Goal: Task Accomplishment & Management: Manage account settings

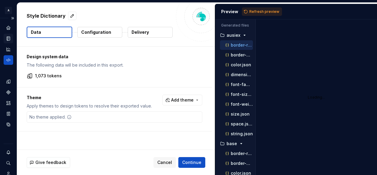
click at [5, 36] on div "Documentation" at bounding box center [9, 39] width 10 height 10
click at [5, 31] on div "Home" at bounding box center [9, 28] width 10 height 10
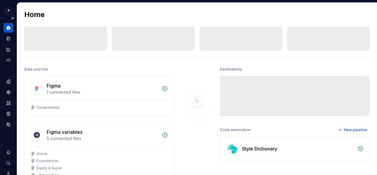
click at [10, 29] on icon "Home" at bounding box center [8, 27] width 5 height 5
click at [10, 19] on button "Expand sidebar" at bounding box center [12, 18] width 8 height 8
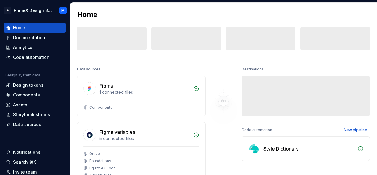
click at [32, 33] on div "Home Documentation Analytics Code automation" at bounding box center [35, 42] width 62 height 39
click at [31, 36] on div "Documentation" at bounding box center [29, 38] width 32 height 6
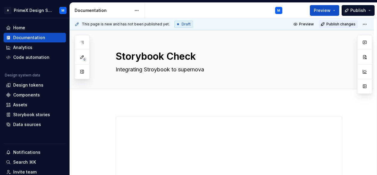
click at [340, 27] on button "Publish changes" at bounding box center [338, 24] width 39 height 8
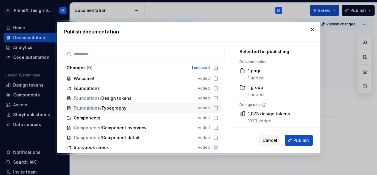
scroll to position [10, 0]
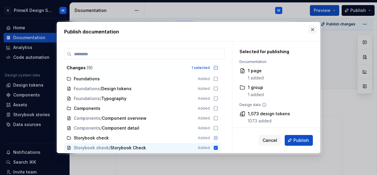
click at [315, 31] on button "button" at bounding box center [312, 29] width 8 height 8
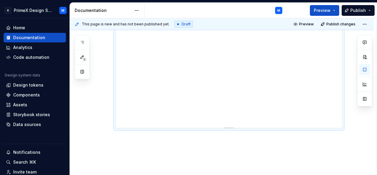
scroll to position [438, 0]
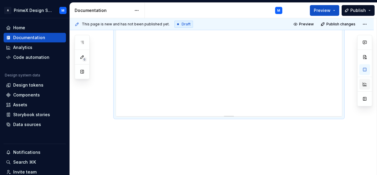
click at [370, 87] on button "button" at bounding box center [364, 84] width 11 height 11
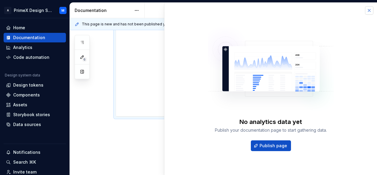
click at [369, 9] on button "button" at bounding box center [369, 10] width 8 height 8
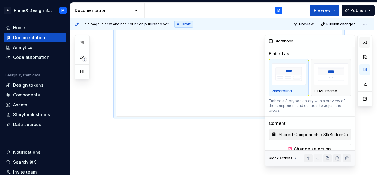
click at [365, 39] on button "button" at bounding box center [364, 42] width 11 height 11
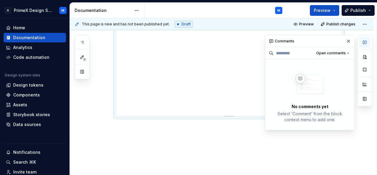
click at [349, 39] on button "button" at bounding box center [348, 41] width 8 height 8
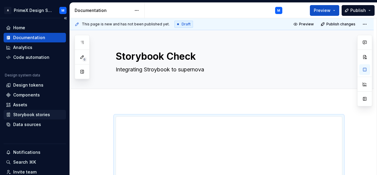
click at [32, 118] on div "Storybook stories" at bounding box center [35, 115] width 62 height 10
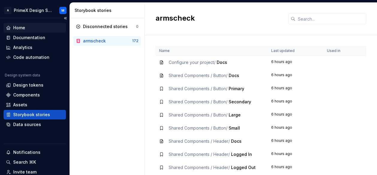
click at [31, 31] on div "Home" at bounding box center [35, 28] width 62 height 10
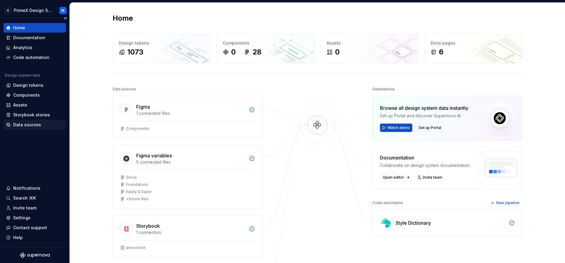
click at [46, 121] on div "Data sources" at bounding box center [35, 125] width 62 height 10
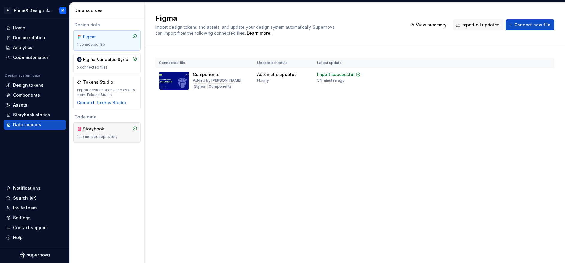
click at [81, 131] on div "Storybook" at bounding box center [94, 129] width 35 height 6
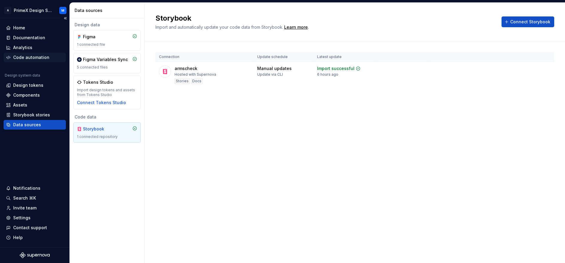
click at [35, 56] on div "Code automation" at bounding box center [31, 58] width 36 height 6
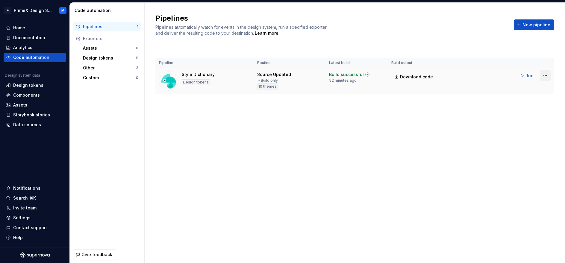
click at [376, 76] on html "A PrimeX Design System M Home Documentation Analytics Code automation Design sy…" at bounding box center [282, 131] width 565 height 263
click at [376, 136] on html "A PrimeX Design System M Home Documentation Analytics Code automation Design sy…" at bounding box center [282, 131] width 565 height 263
click at [376, 71] on html "A PrimeX Design System M Home Documentation Analytics Code automation Design sy…" at bounding box center [282, 131] width 565 height 263
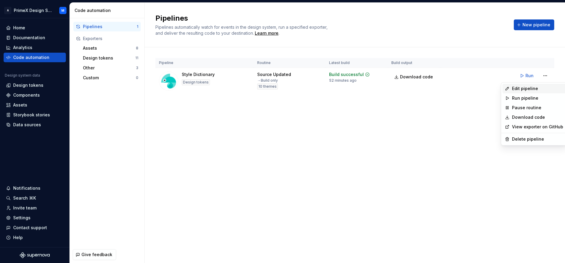
click at [376, 86] on div "Edit pipeline" at bounding box center [537, 89] width 51 height 6
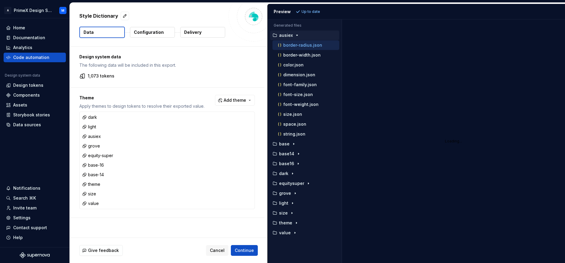
click at [298, 36] on icon "button" at bounding box center [297, 35] width 5 height 5
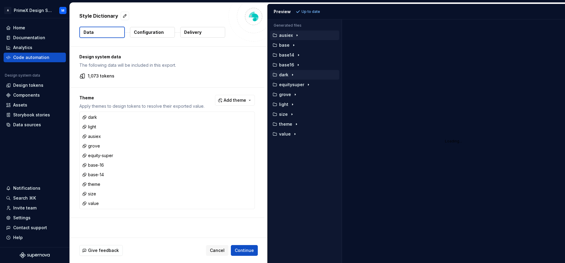
click at [293, 73] on icon "button" at bounding box center [292, 74] width 5 height 5
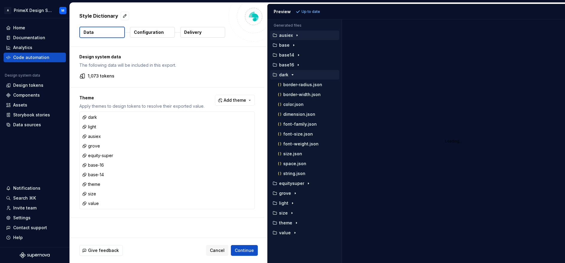
click at [293, 72] on icon "button" at bounding box center [292, 74] width 5 height 5
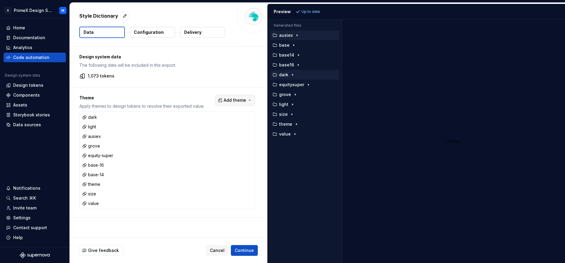
click at [242, 102] on span "Add theme" at bounding box center [235, 100] width 22 height 6
click at [242, 99] on html "A PrimeX Design System M Home Documentation Analytics Code automation Design sy…" at bounding box center [282, 131] width 565 height 263
click at [242, 99] on span "Add theme" at bounding box center [235, 100] width 22 height 6
click at [242, 99] on html "A PrimeX Design System M Home Documentation Analytics Code automation Design sy…" at bounding box center [282, 131] width 565 height 263
click at [243, 175] on span "Continue" at bounding box center [244, 251] width 19 height 6
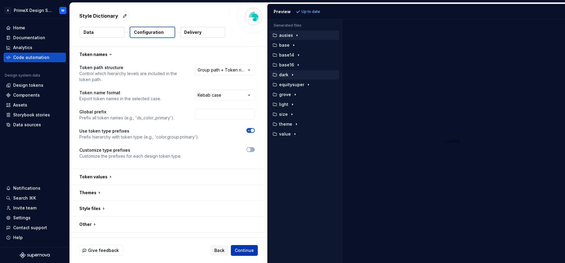
click at [252, 175] on span "Continue" at bounding box center [244, 251] width 19 height 6
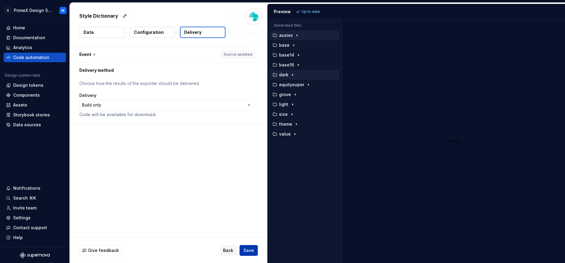
click at [249, 175] on span "Save" at bounding box center [248, 251] width 10 height 6
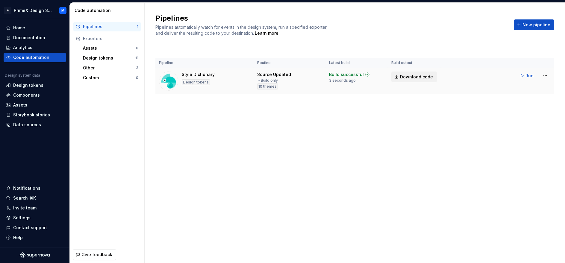
click at [376, 78] on link "Download code" at bounding box center [414, 77] width 46 height 11
click at [211, 124] on div "Pipelines Pipelines automatically watch for events in the design system, run a …" at bounding box center [355, 133] width 420 height 261
click at [376, 76] on html "A PrimeX Design System M Home Documentation Analytics Code automation Design sy…" at bounding box center [282, 131] width 565 height 263
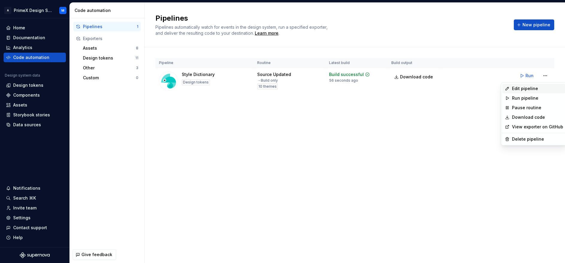
click at [376, 84] on div "Edit pipeline" at bounding box center [533, 89] width 63 height 10
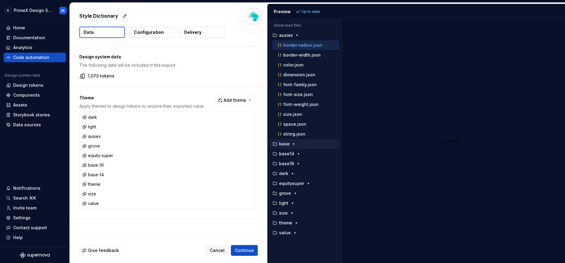
click at [292, 142] on icon "button" at bounding box center [293, 144] width 5 height 5
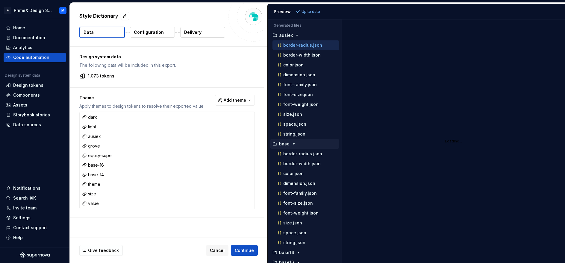
click at [294, 146] on icon "button" at bounding box center [293, 144] width 5 height 5
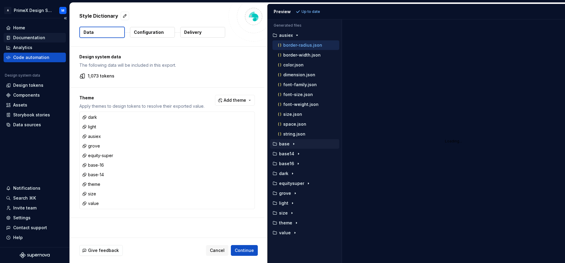
click at [16, 33] on div "Home Documentation Analytics Code automation" at bounding box center [35, 42] width 62 height 39
click at [24, 38] on div "Documentation" at bounding box center [29, 38] width 32 height 6
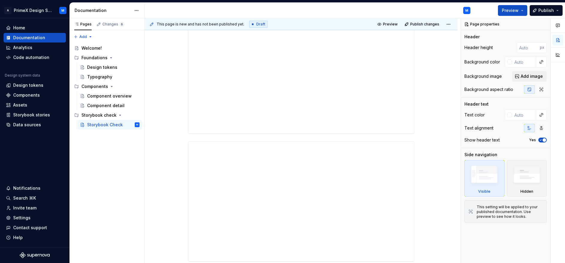
scroll to position [135, 0]
click at [116, 106] on div "Component detail" at bounding box center [104, 106] width 34 height 6
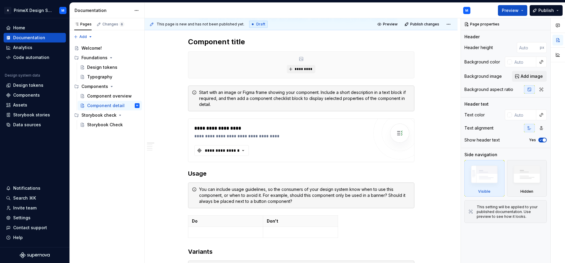
scroll to position [180, 0]
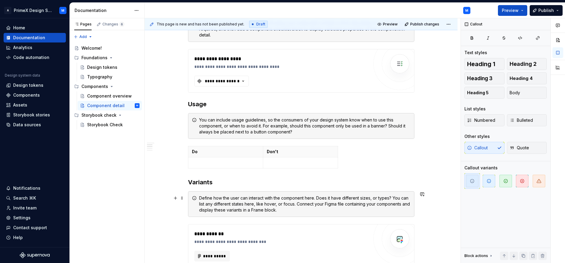
drag, startPoint x: 288, startPoint y: 205, endPoint x: 275, endPoint y: 214, distance: 15.6
click at [275, 175] on div "Define how the user can interact with the component here. Does it have differen…" at bounding box center [301, 204] width 226 height 26
click at [278, 175] on div "Define how the user can interact with the component here. Does it have differen…" at bounding box center [304, 204] width 211 height 18
click at [376, 175] on button "button" at bounding box center [422, 194] width 8 height 8
click at [376, 116] on div "**********" at bounding box center [301, 215] width 313 height 585
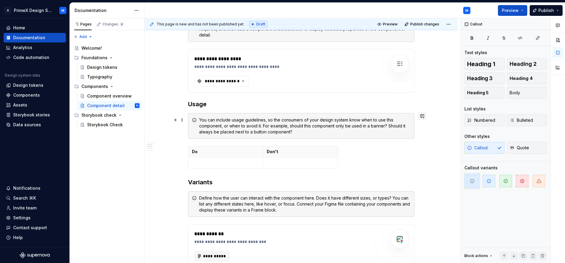
click at [376, 114] on button "button" at bounding box center [422, 116] width 8 height 8
click at [376, 169] on div "**********" at bounding box center [301, 215] width 313 height 585
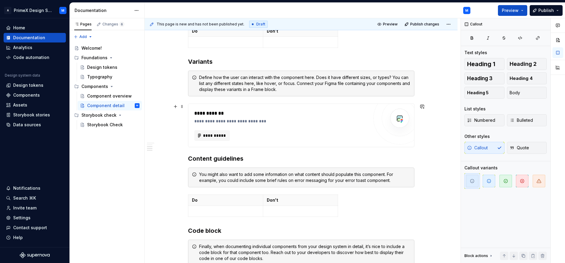
scroll to position [314, 0]
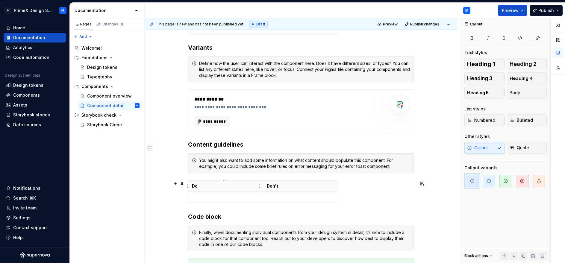
click at [222, 175] on p "Do" at bounding box center [225, 186] width 67 height 6
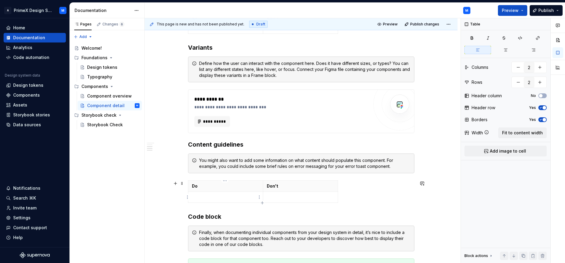
click at [227, 175] on td at bounding box center [225, 197] width 75 height 11
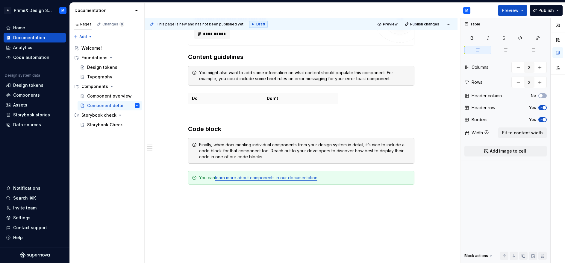
scroll to position [424, 0]
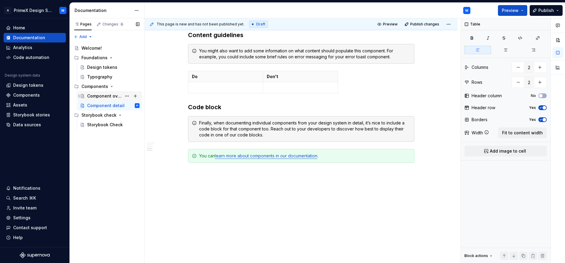
click at [96, 96] on div "Component overview" at bounding box center [104, 96] width 34 height 6
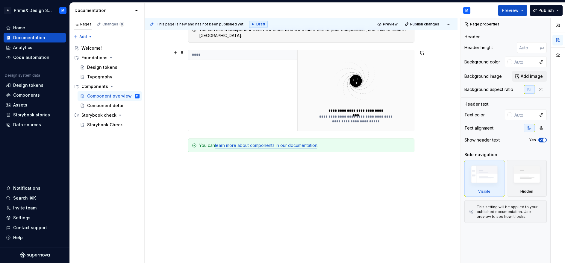
scroll to position [146, 0]
click at [354, 147] on div "You can learn more about components in our documentation ." at bounding box center [304, 145] width 211 height 6
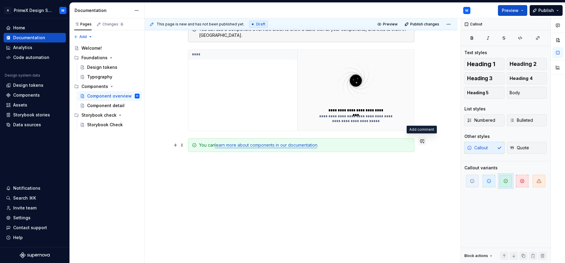
click at [376, 143] on button "button" at bounding box center [422, 141] width 8 height 8
click at [376, 151] on p "**********" at bounding box center [378, 152] width 88 height 6
click at [337, 161] on icon "Mention someone" at bounding box center [336, 161] width 4 height 4
click at [376, 175] on div "**********" at bounding box center [301, 110] width 313 height 308
click at [113, 124] on div "Storybook Check" at bounding box center [104, 125] width 34 height 6
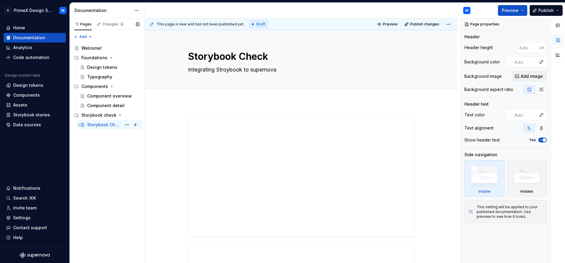
type textarea "*"
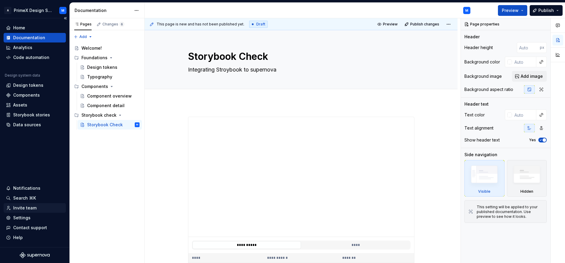
click at [32, 175] on div "Invite team" at bounding box center [24, 208] width 23 height 6
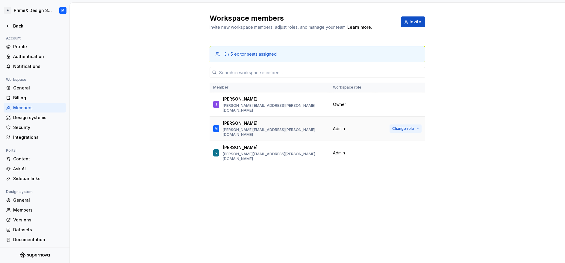
click at [376, 125] on button "Change role" at bounding box center [406, 129] width 32 height 8
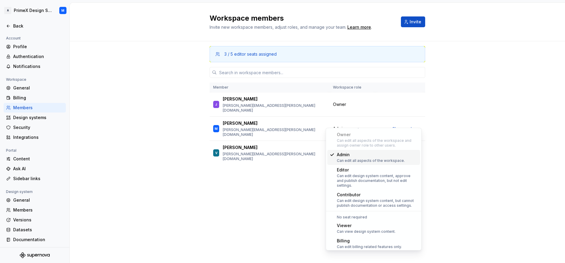
scroll to position [10, 0]
click at [376, 101] on div "3 / 5 editor seats assigned Member Workspace role J Jerry gerald.robinette@ausi…" at bounding box center [317, 152] width 495 height 222
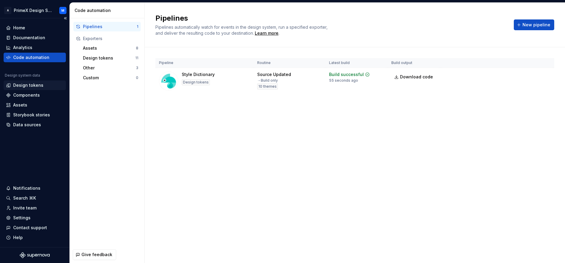
click at [30, 89] on div "Design tokens" at bounding box center [35, 86] width 62 height 10
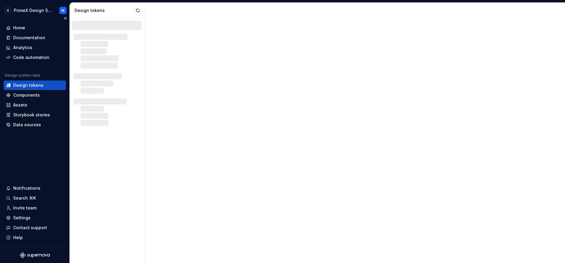
click at [31, 86] on div "Design tokens" at bounding box center [28, 85] width 30 height 6
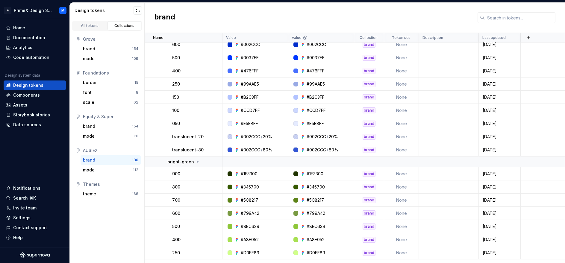
scroll to position [719, 0]
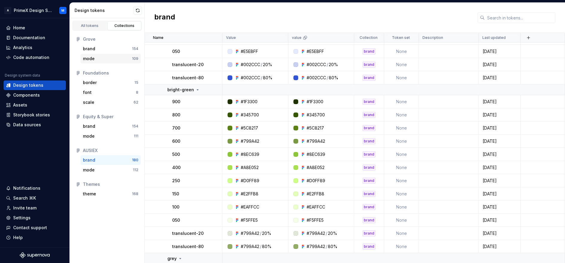
click at [119, 60] on div "mode" at bounding box center [107, 59] width 49 height 6
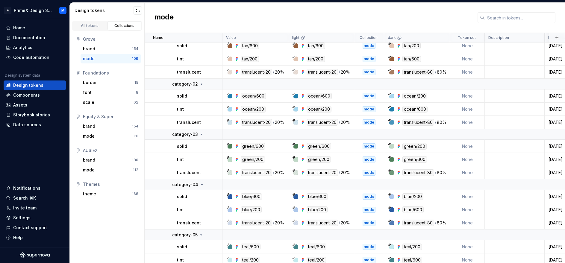
scroll to position [764, 0]
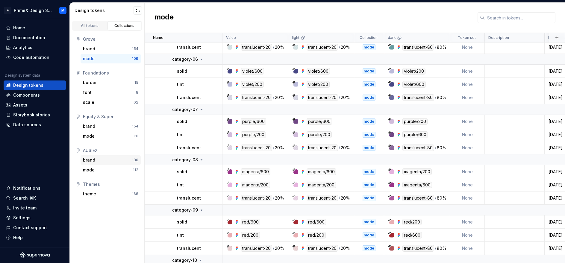
click at [106, 162] on div "brand" at bounding box center [107, 160] width 49 height 6
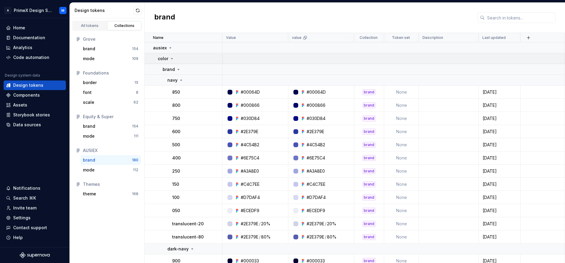
click at [170, 59] on icon at bounding box center [171, 58] width 5 height 5
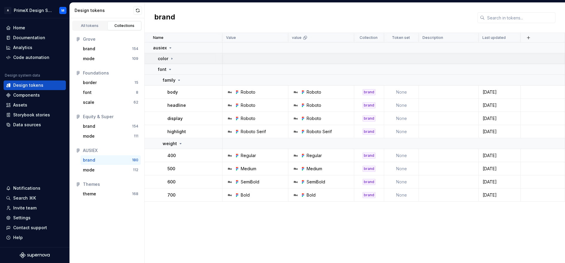
click at [170, 59] on icon at bounding box center [171, 58] width 5 height 5
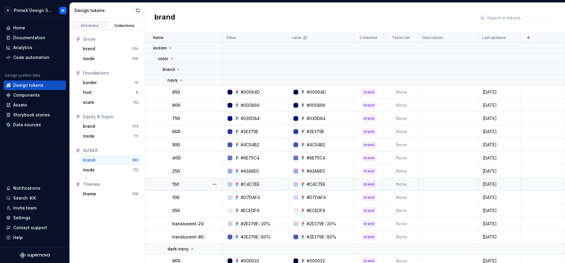
scroll to position [225, 0]
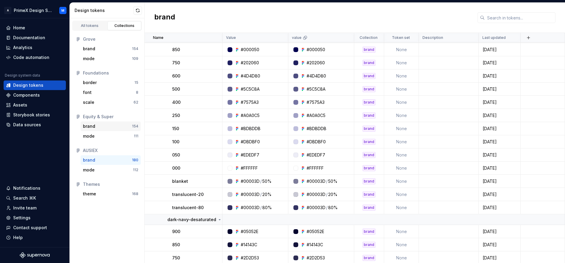
click at [133, 130] on div "brand 154" at bounding box center [111, 127] width 60 height 10
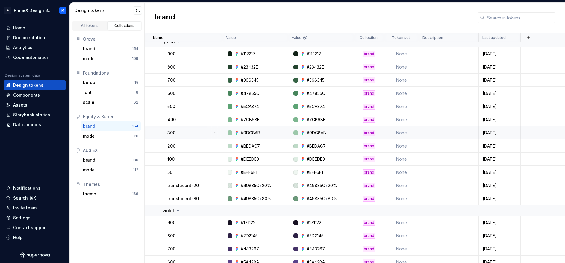
scroll to position [1078, 0]
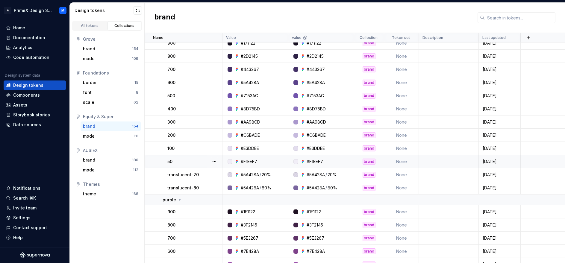
click at [272, 156] on td "#F1EEF7" at bounding box center [255, 161] width 66 height 13
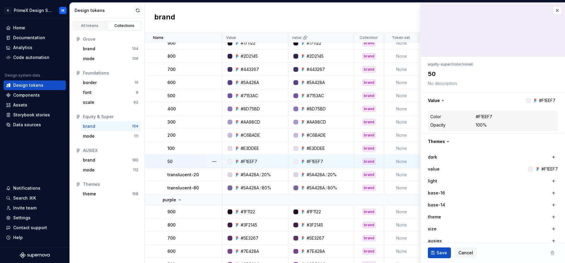
click at [338, 156] on td "#F1EEF7" at bounding box center [321, 161] width 66 height 13
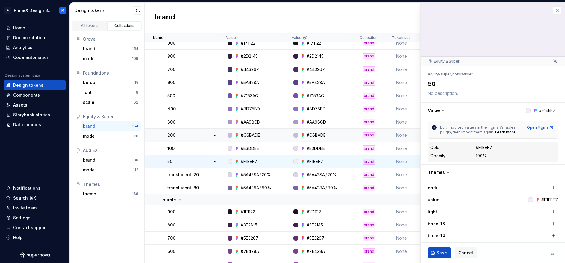
click at [331, 139] on td "#C6BADE" at bounding box center [321, 135] width 66 height 13
click at [265, 118] on td "#AA98CD" at bounding box center [255, 122] width 66 height 13
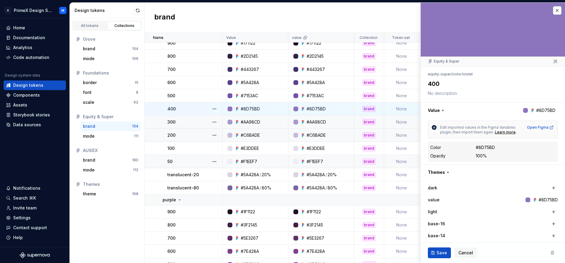
click at [283, 112] on td "#8D75BD" at bounding box center [255, 108] width 66 height 13
click at [322, 111] on div "#8D75BD" at bounding box center [316, 109] width 19 height 6
click at [269, 100] on td "#7153AC" at bounding box center [255, 95] width 66 height 13
click at [304, 96] on icon at bounding box center [303, 95] width 1 height 1
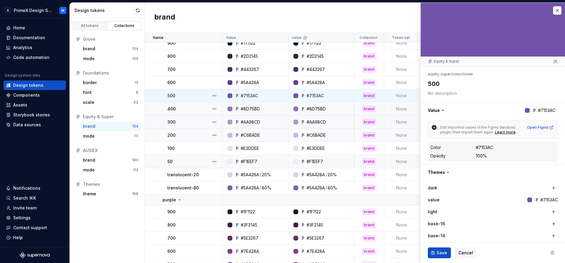
click at [319, 89] on td "#7153AC" at bounding box center [321, 95] width 66 height 13
click at [255, 80] on div "#5A428A" at bounding box center [250, 83] width 18 height 6
click at [313, 76] on td "#5A428A" at bounding box center [321, 82] width 66 height 13
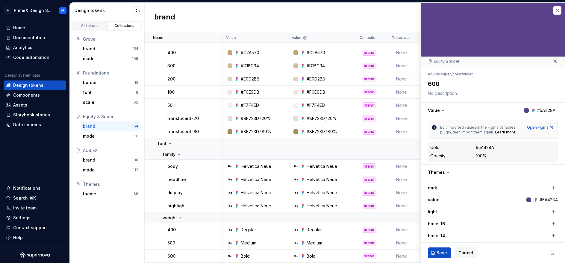
scroll to position [1992, 0]
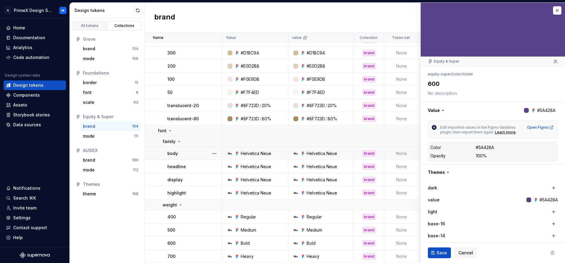
click at [265, 151] on div "Helvetica Neue" at bounding box center [256, 154] width 31 height 6
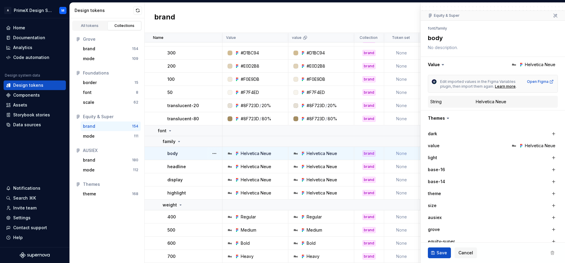
scroll to position [104, 0]
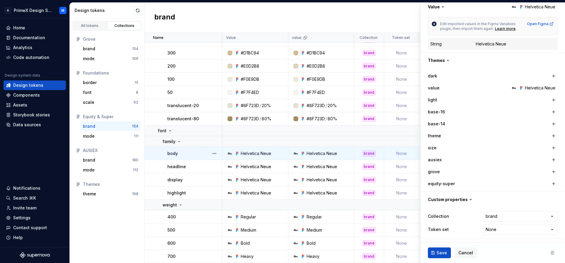
click at [525, 87] on div "Helvetica Neue" at bounding box center [540, 88] width 31 height 6
drag, startPoint x: 518, startPoint y: 87, endPoint x: 564, endPoint y: 90, distance: 45.9
click at [564, 90] on div "Edit generic string token Helvetica Neue Equity & Super font / family body Valu…" at bounding box center [492, 132] width 145 height 261
click at [512, 87] on icon at bounding box center [514, 88] width 5 height 5
click at [503, 214] on html "A PrimeX Design System M Home Documentation Analytics Code automation Design sy…" at bounding box center [282, 131] width 565 height 263
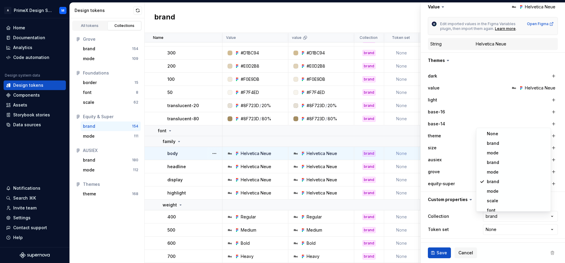
click at [421, 189] on html "A PrimeX Design System M Home Documentation Analytics Code automation Design sy…" at bounding box center [282, 131] width 565 height 263
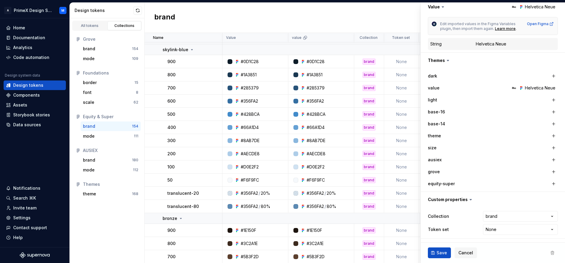
scroll to position [0, 0]
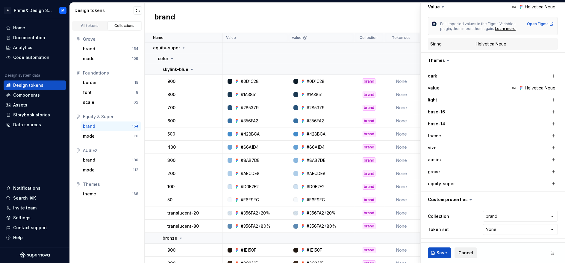
click at [475, 252] on button "Cancel" at bounding box center [466, 253] width 22 height 11
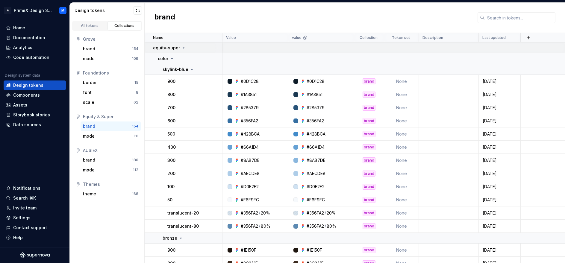
click at [183, 44] on td "equity-super" at bounding box center [184, 48] width 78 height 11
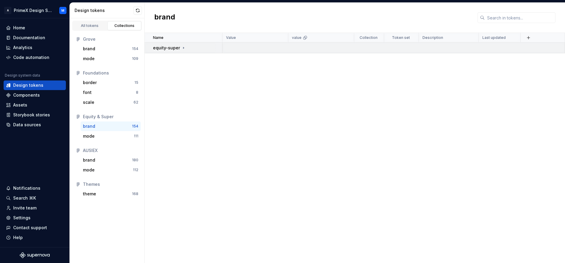
click at [183, 44] on td "equity-super" at bounding box center [184, 48] width 78 height 11
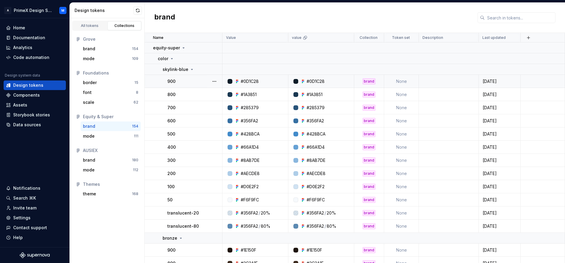
click at [255, 84] on td "#0D1C28" at bounding box center [255, 81] width 66 height 13
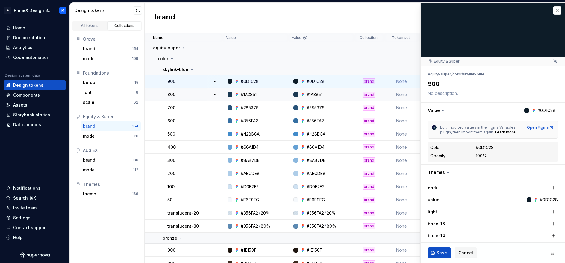
click at [248, 94] on div "#1A3851" at bounding box center [249, 95] width 16 height 6
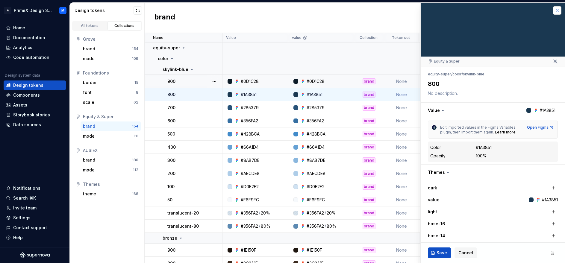
click at [553, 13] on button "button" at bounding box center [557, 10] width 8 height 8
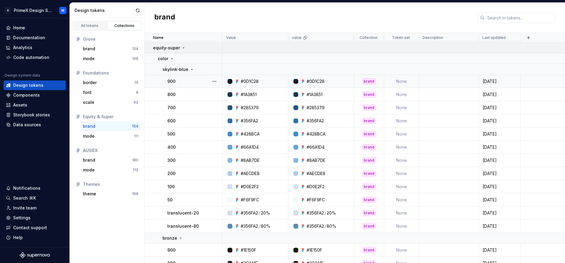
click at [452, 46] on td at bounding box center [393, 48] width 343 height 11
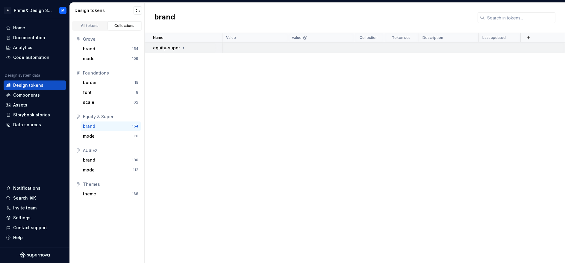
click at [452, 46] on td at bounding box center [393, 48] width 343 height 11
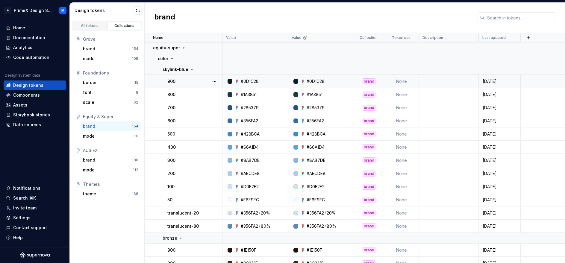
click at [285, 83] on div "#0D1C28" at bounding box center [256, 81] width 61 height 6
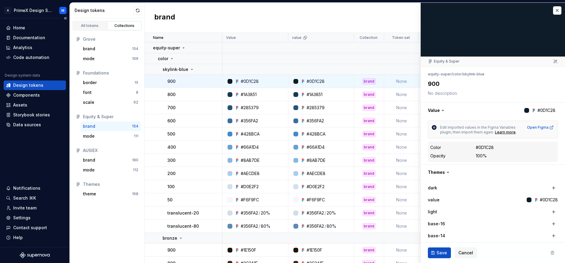
type textarea "*"
click at [553, 9] on button "button" at bounding box center [557, 10] width 8 height 8
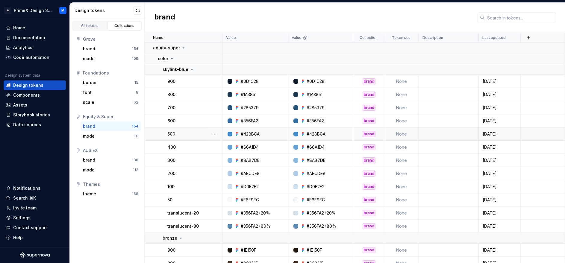
scroll to position [180, 0]
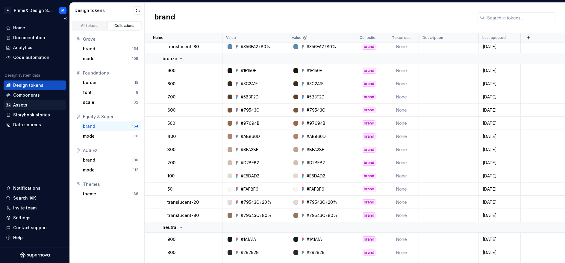
click at [49, 108] on div "Assets" at bounding box center [34, 105] width 57 height 6
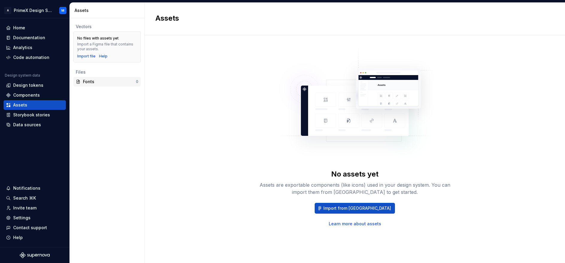
click at [88, 84] on div "Fonts" at bounding box center [109, 82] width 53 height 6
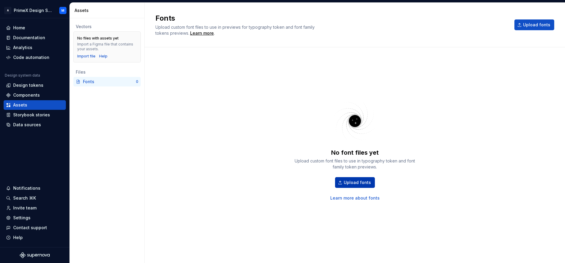
click at [363, 180] on span "Upload fonts" at bounding box center [357, 183] width 27 height 6
click at [30, 113] on div "Storybook stories" at bounding box center [31, 115] width 37 height 6
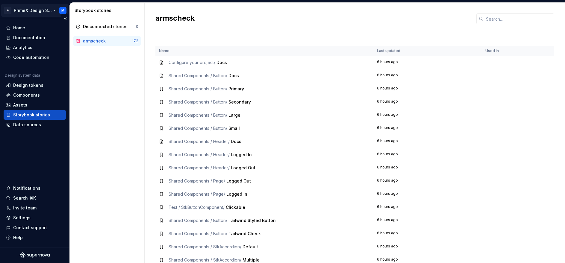
click at [66, 7] on html "A PrimeX Design System M Home Documentation Analytics Code automation Design sy…" at bounding box center [282, 131] width 565 height 263
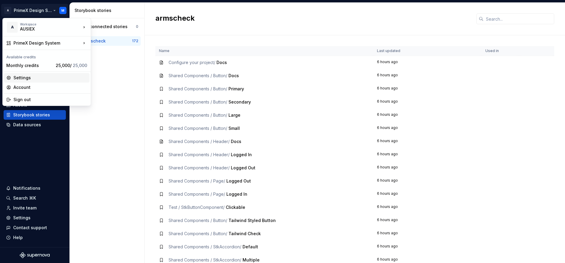
click at [66, 81] on div "Settings" at bounding box center [47, 78] width 86 height 10
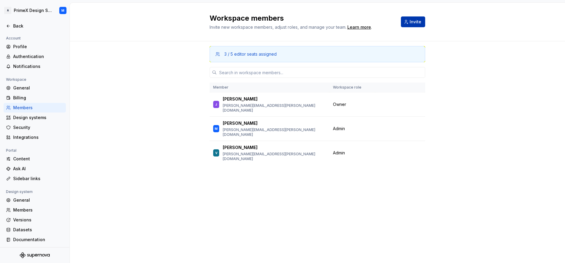
click at [409, 22] on button "Invite" at bounding box center [413, 21] width 24 height 11
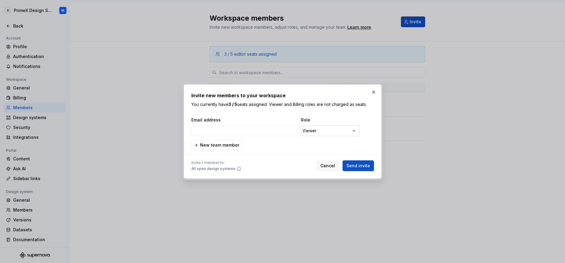
click at [343, 130] on div "**********" at bounding box center [282, 131] width 565 height 263
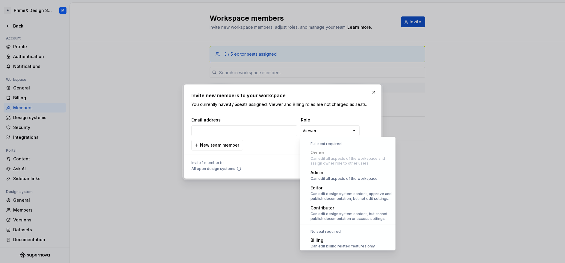
select select "*****"
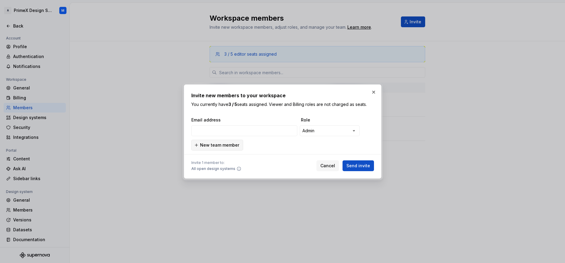
click at [233, 143] on span "New team member" at bounding box center [219, 145] width 39 height 6
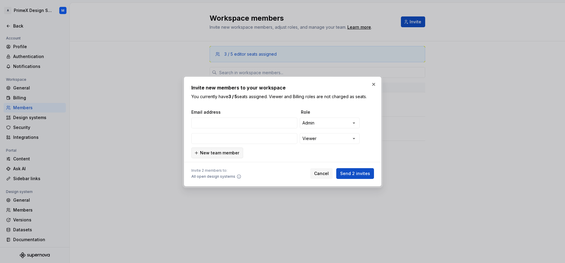
click at [228, 155] on span "New team member" at bounding box center [219, 153] width 39 height 6
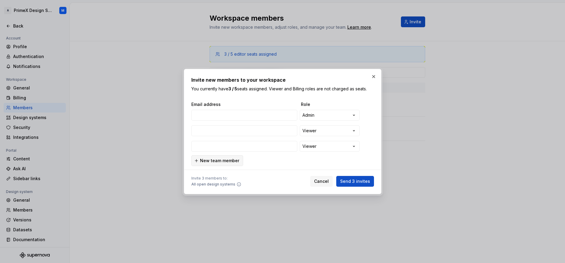
click at [228, 157] on button "New team member" at bounding box center [217, 160] width 52 height 11
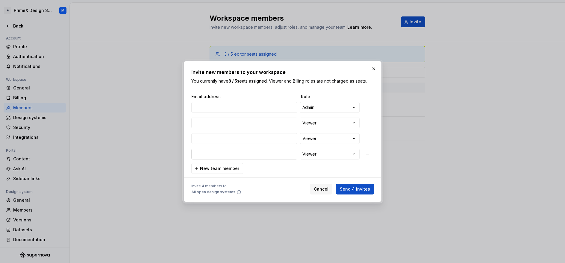
click at [228, 157] on input "email" at bounding box center [244, 154] width 106 height 11
click at [201, 169] on span "New team member" at bounding box center [219, 169] width 39 height 6
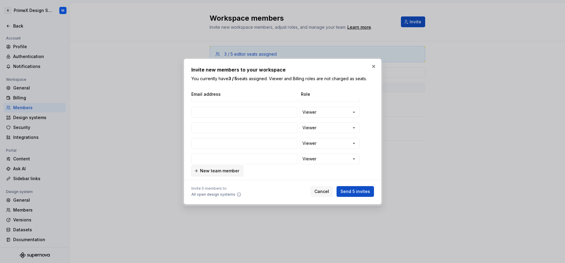
click at [201, 169] on span "New team member" at bounding box center [219, 171] width 39 height 6
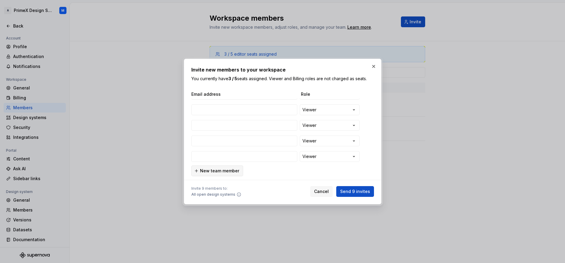
click at [201, 169] on span "New team member" at bounding box center [219, 171] width 39 height 6
click at [372, 64] on button "button" at bounding box center [374, 66] width 8 height 8
